Goal: Download file/media

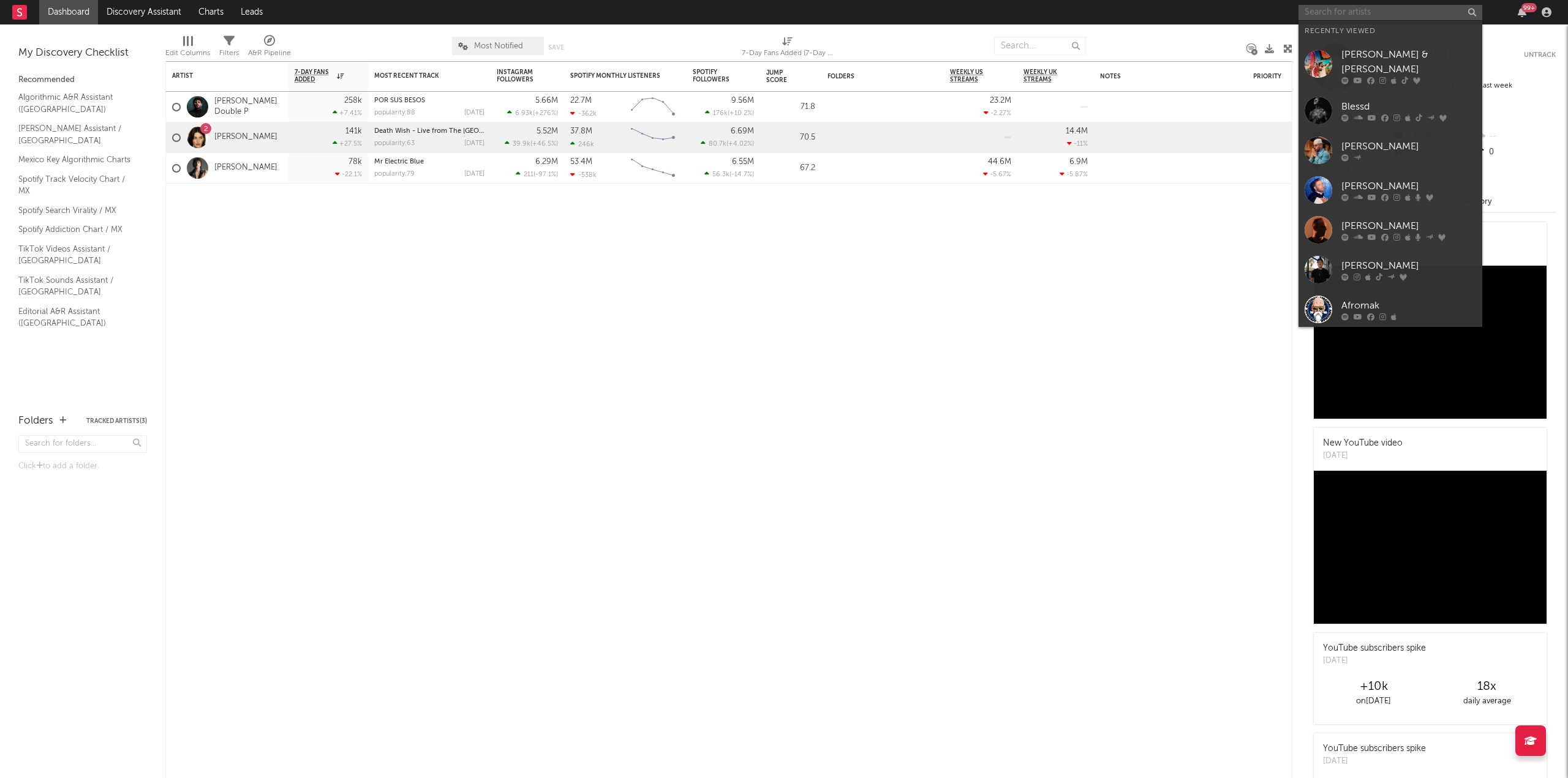
click at [1380, 18] on input "text" at bounding box center [1390, 13] width 183 height 15
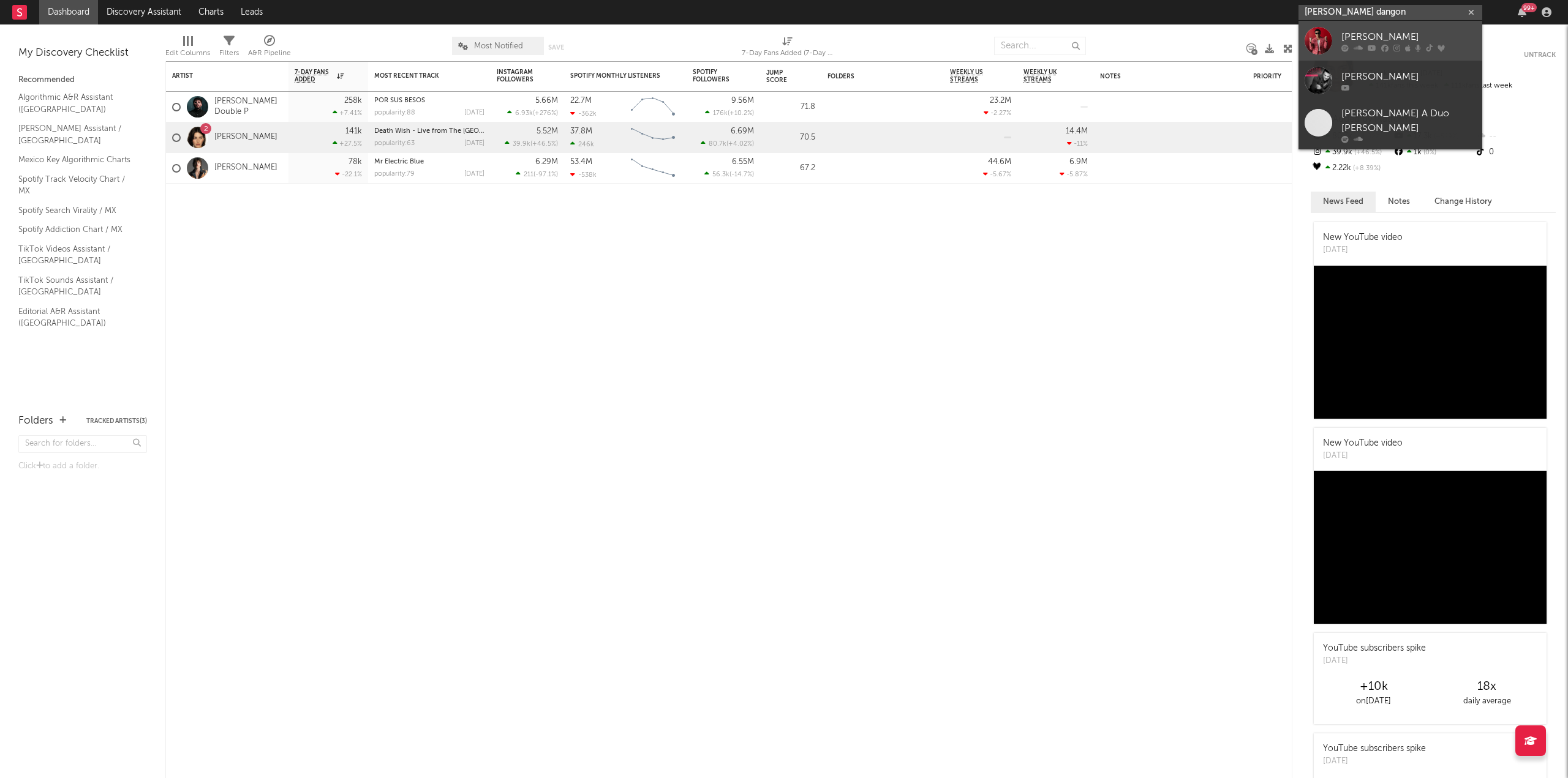
type input "[PERSON_NAME] dangon"
click at [1322, 42] on div at bounding box center [1318, 40] width 28 height 28
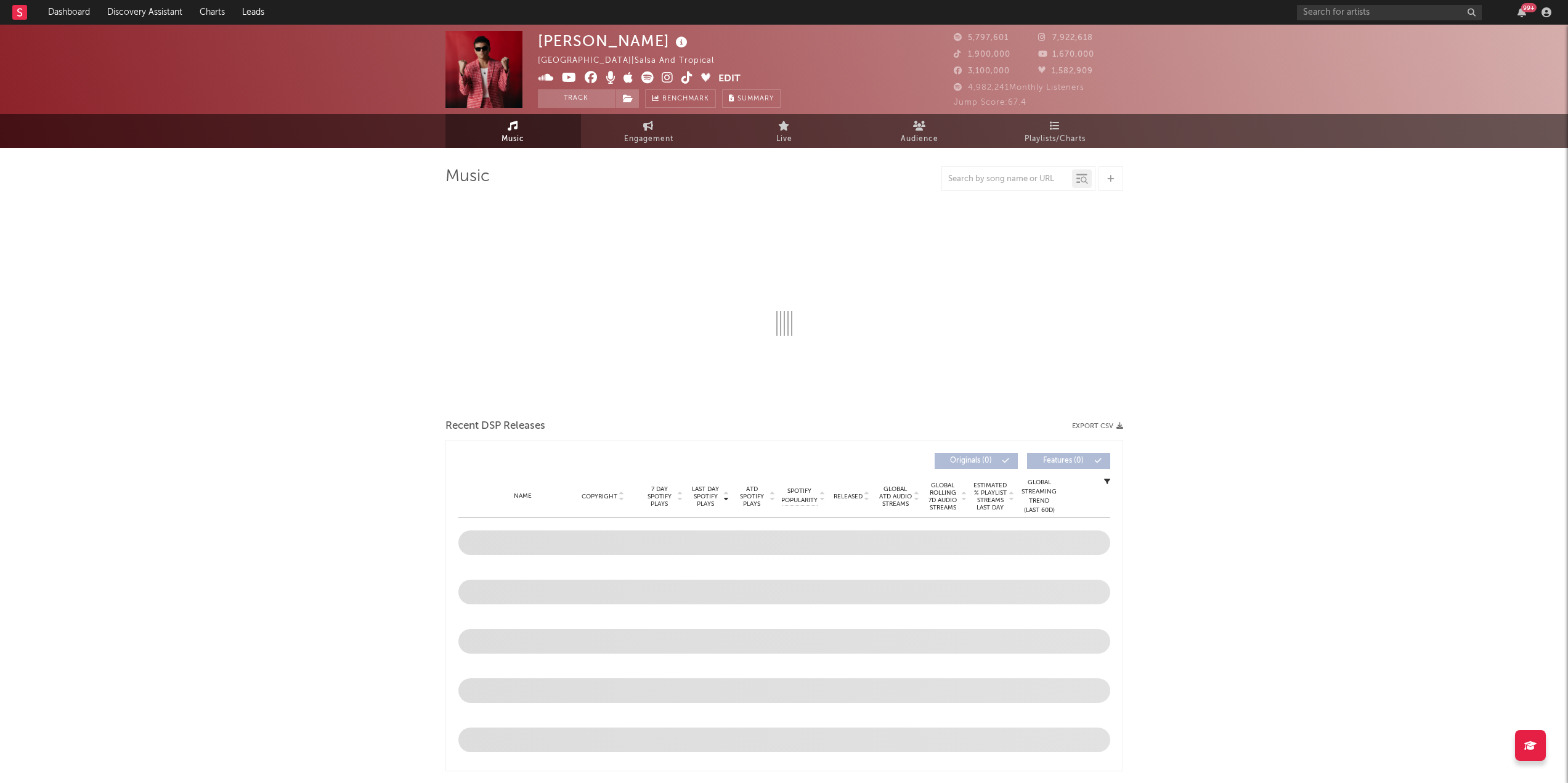
select select "6m"
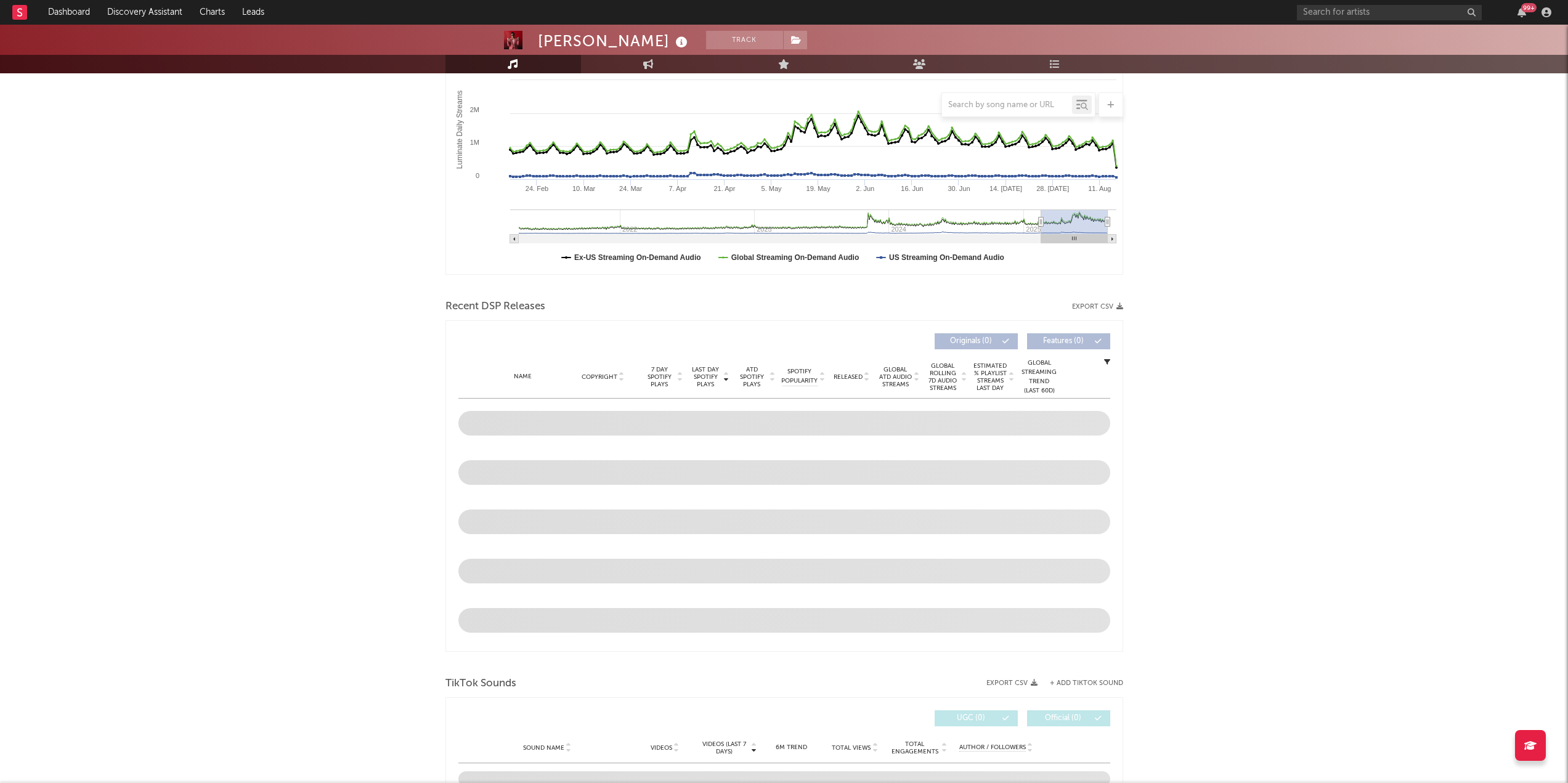
scroll to position [217, 0]
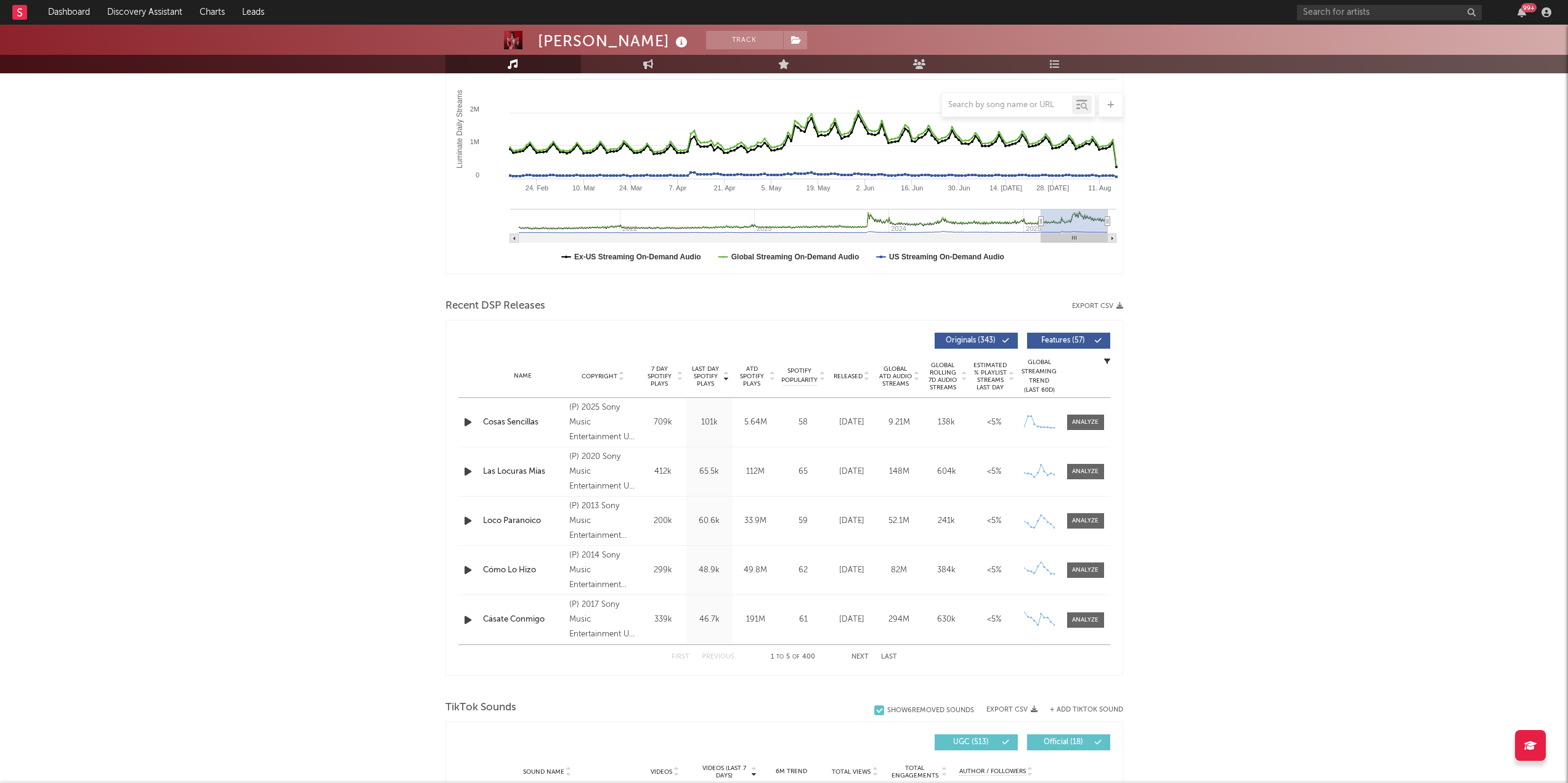
click at [1117, 307] on icon "button" at bounding box center [1120, 306] width 7 height 7
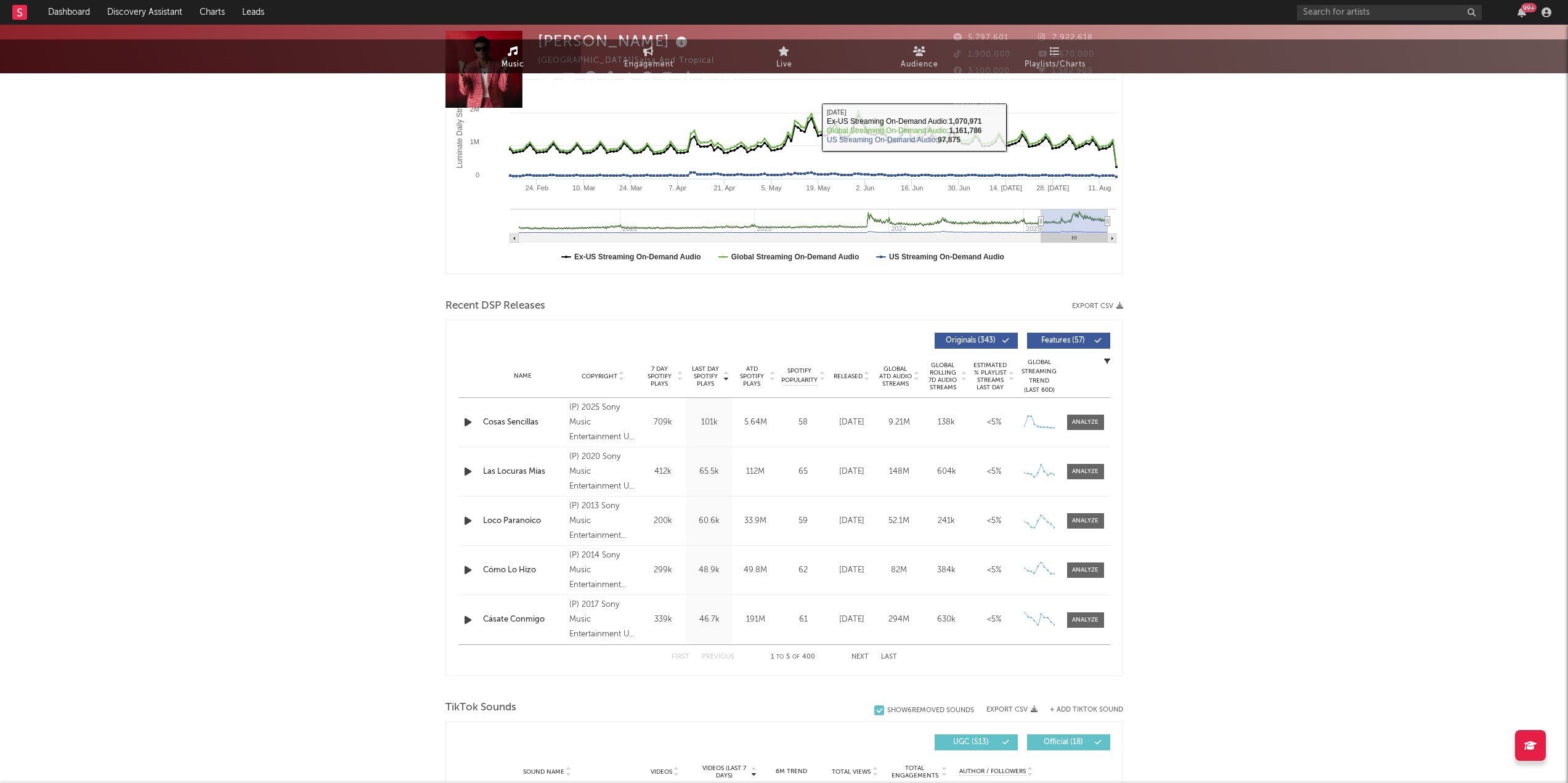
scroll to position [0, 0]
